Goal: Navigation & Orientation: Find specific page/section

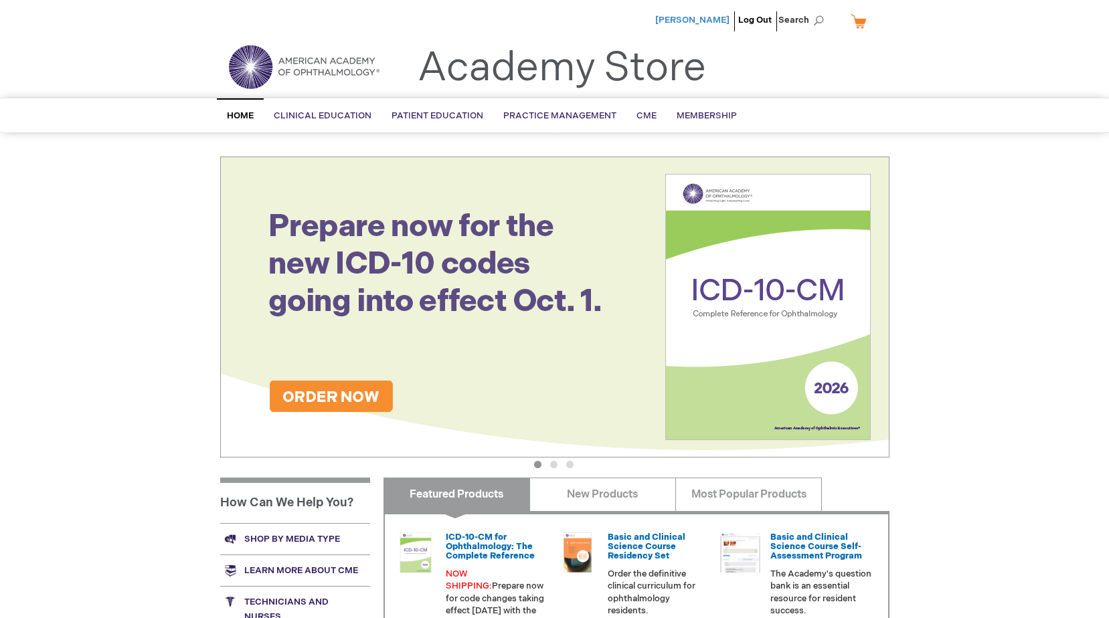
click at [700, 17] on span "[PERSON_NAME]" at bounding box center [692, 20] width 74 height 11
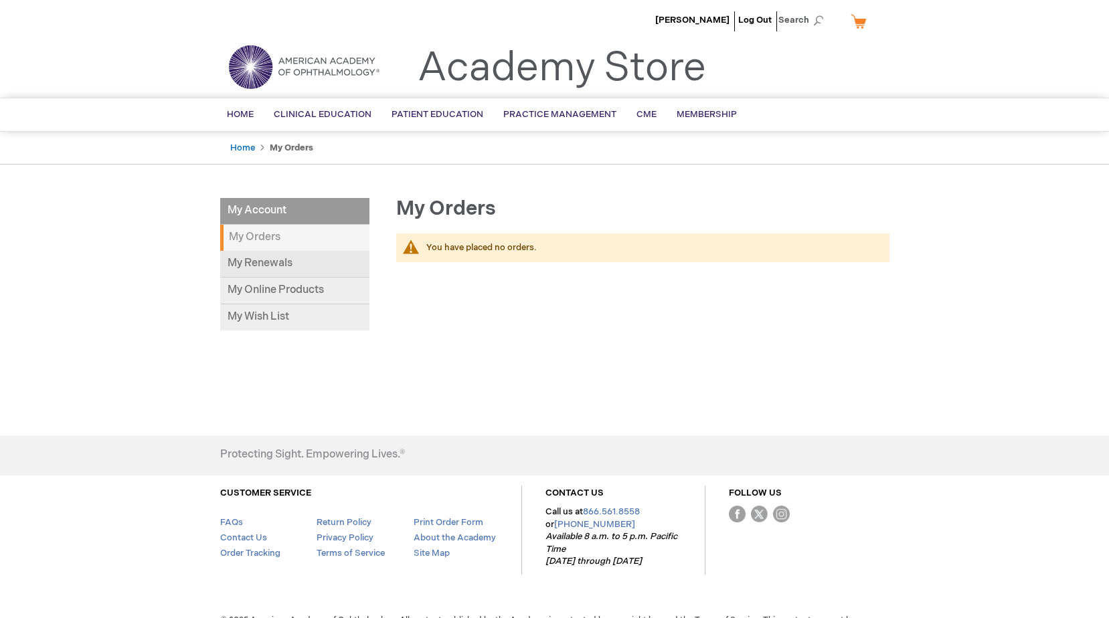
click at [253, 266] on link "My Renewals" at bounding box center [294, 264] width 149 height 27
click at [701, 110] on span "Membership" at bounding box center [706, 114] width 60 height 11
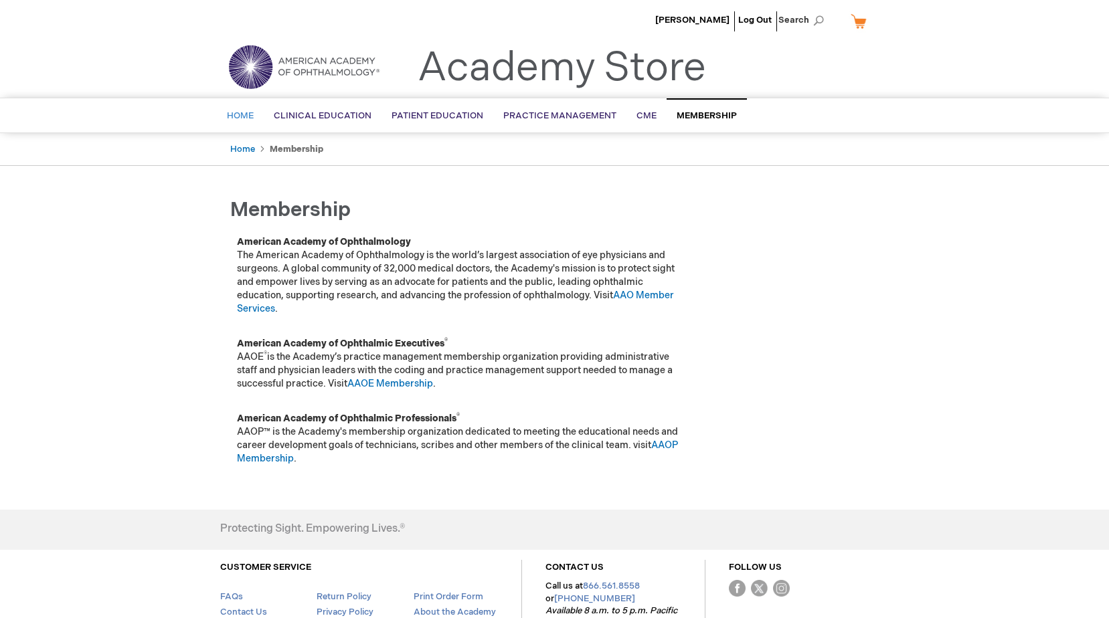
click at [232, 114] on span "Home" at bounding box center [240, 115] width 27 height 11
